Goal: Task Accomplishment & Management: Use online tool/utility

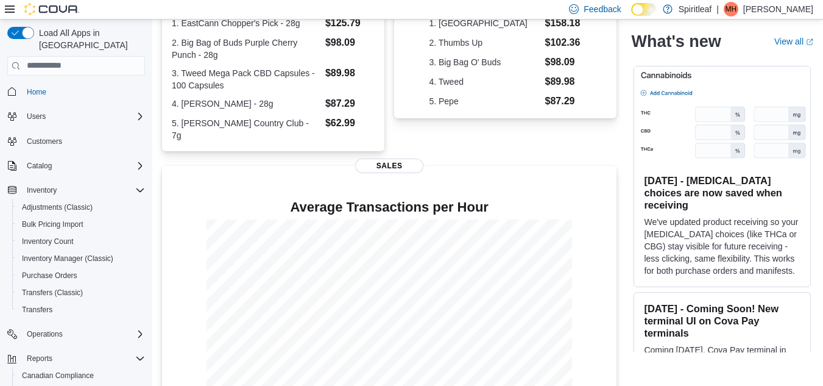
scroll to position [319, 0]
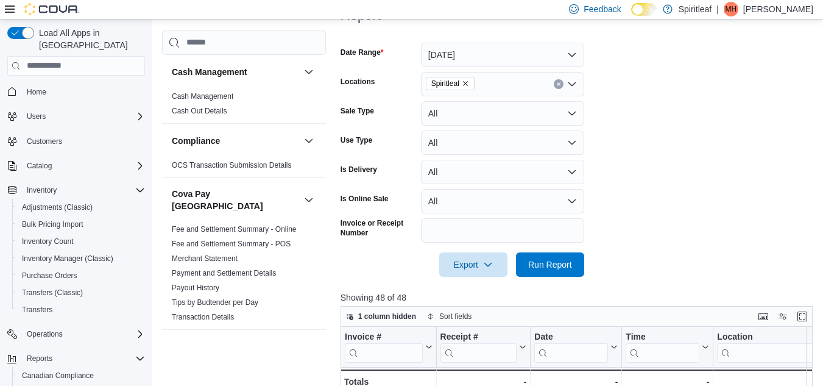
scroll to position [179, 0]
click at [551, 254] on span "Run Report" at bounding box center [551, 263] width 54 height 24
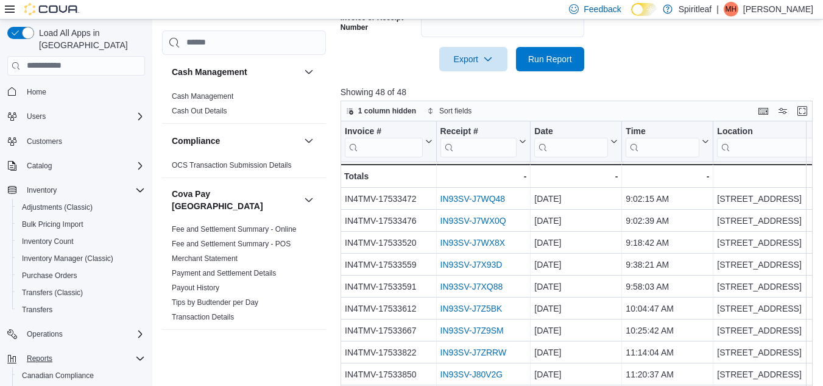
scroll to position [398, 0]
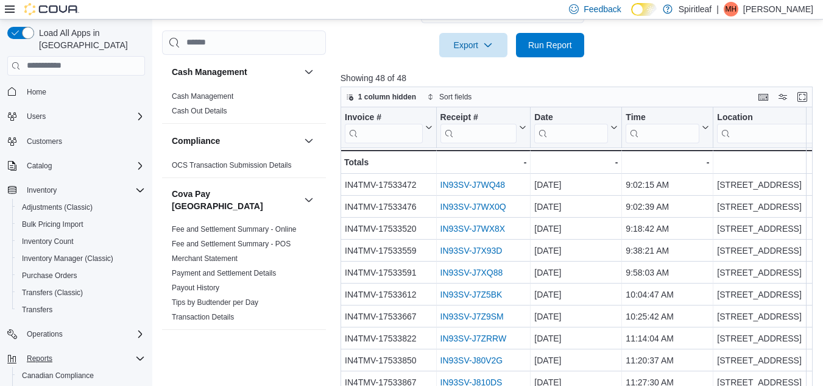
click at [74, 351] on div "Reports" at bounding box center [83, 358] width 123 height 15
click at [35, 354] on span "Reports" at bounding box center [40, 359] width 26 height 10
click at [40, 85] on span "Home" at bounding box center [37, 92] width 20 height 15
